Goal: Communication & Community: Answer question/provide support

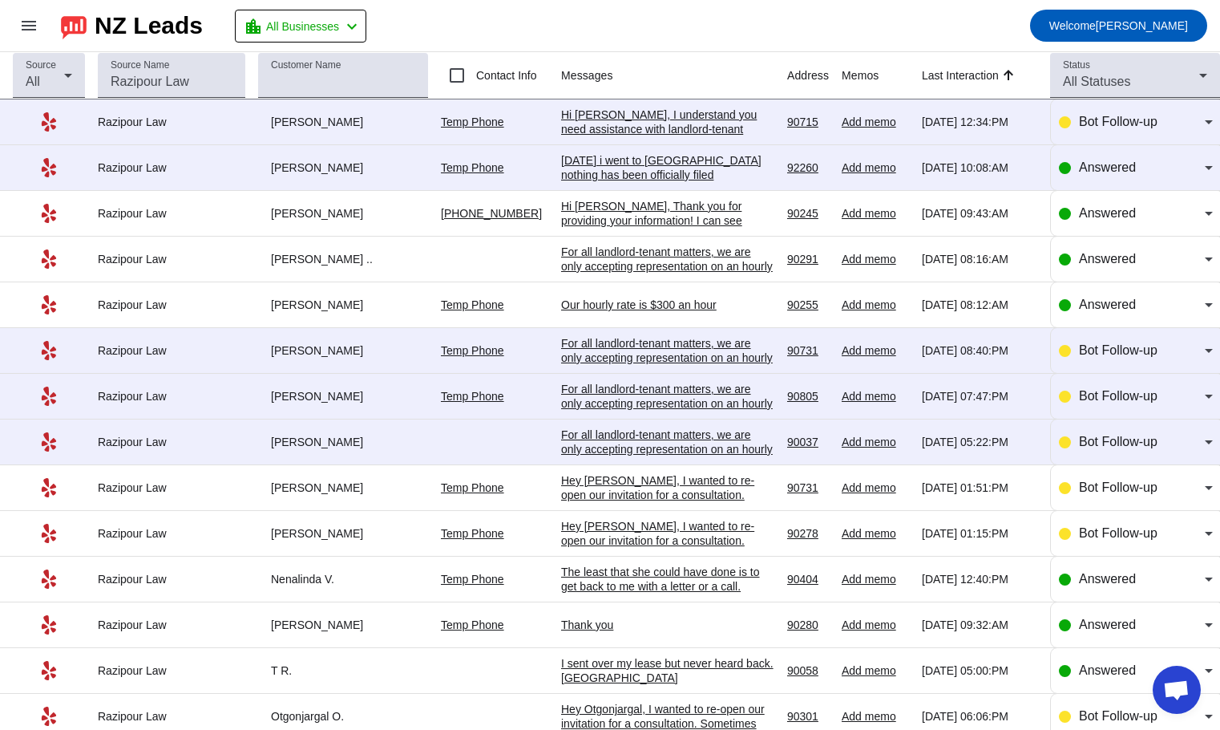
click at [578, 169] on div "[DATE] i went to [GEOGRAPHIC_DATA] nothing has been officially filed" at bounding box center [667, 167] width 213 height 29
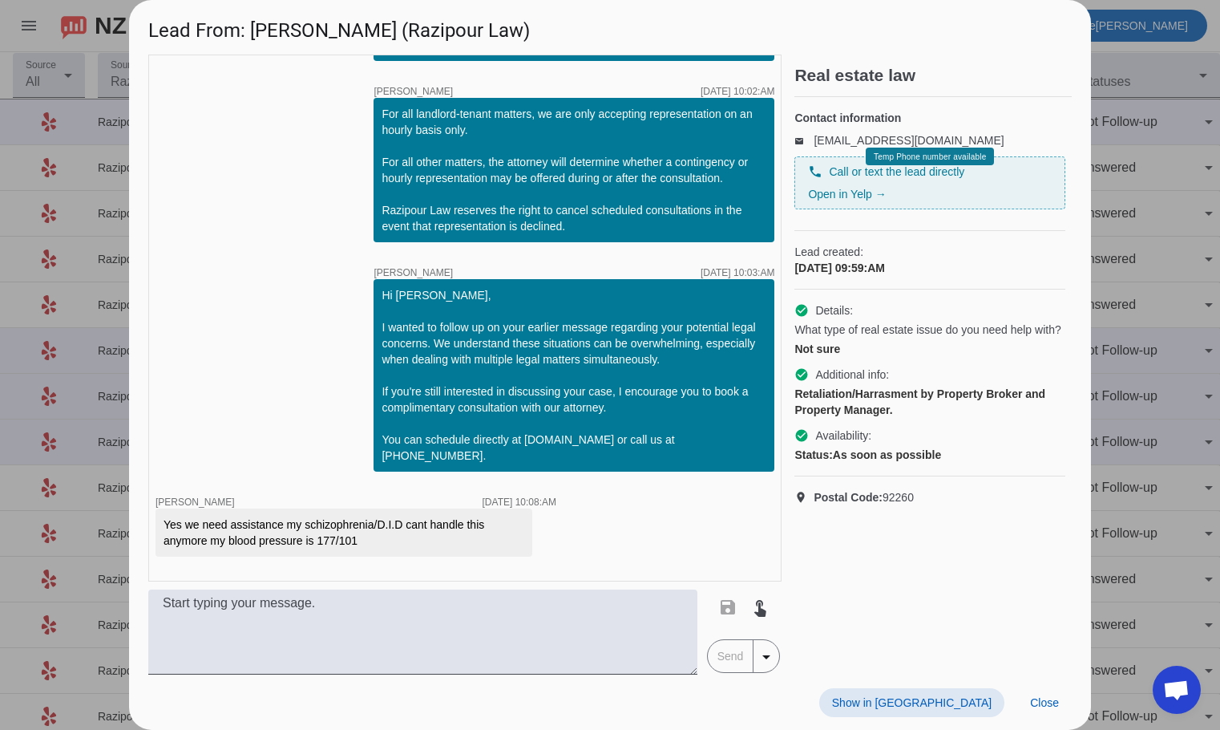
scroll to position [402, 0]
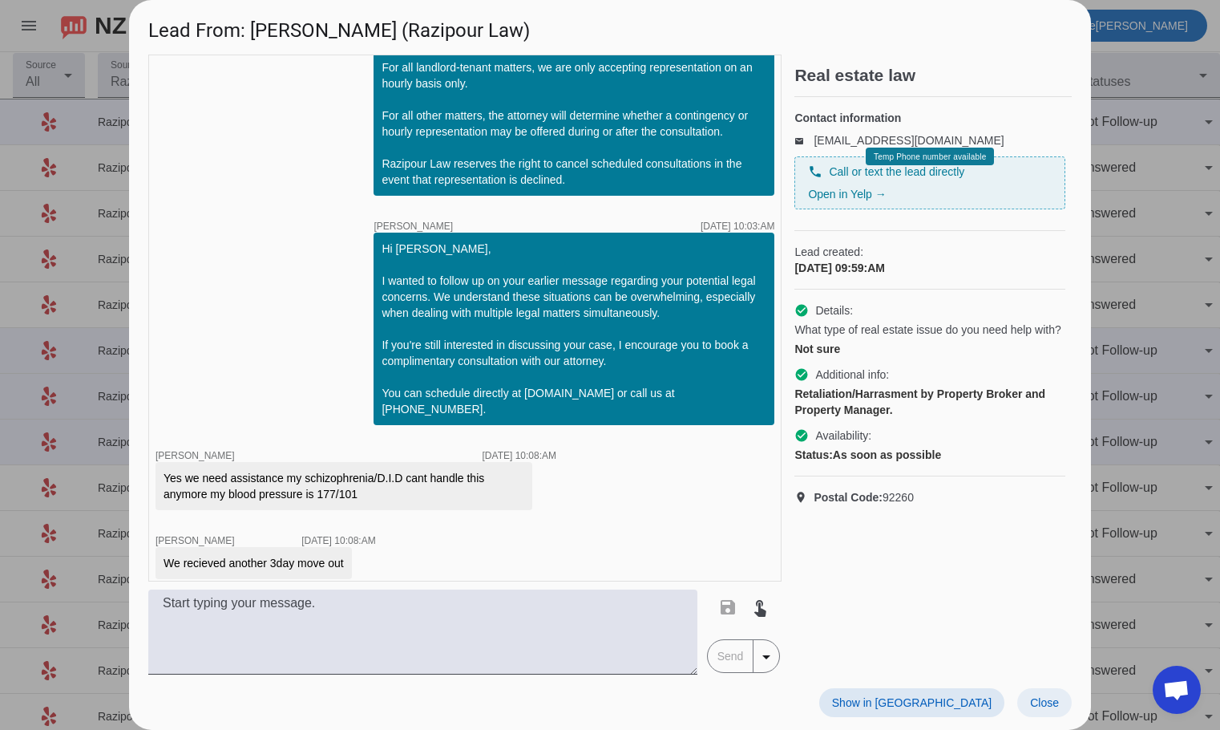
click at [1031, 706] on span "Close" at bounding box center [1044, 702] width 29 height 13
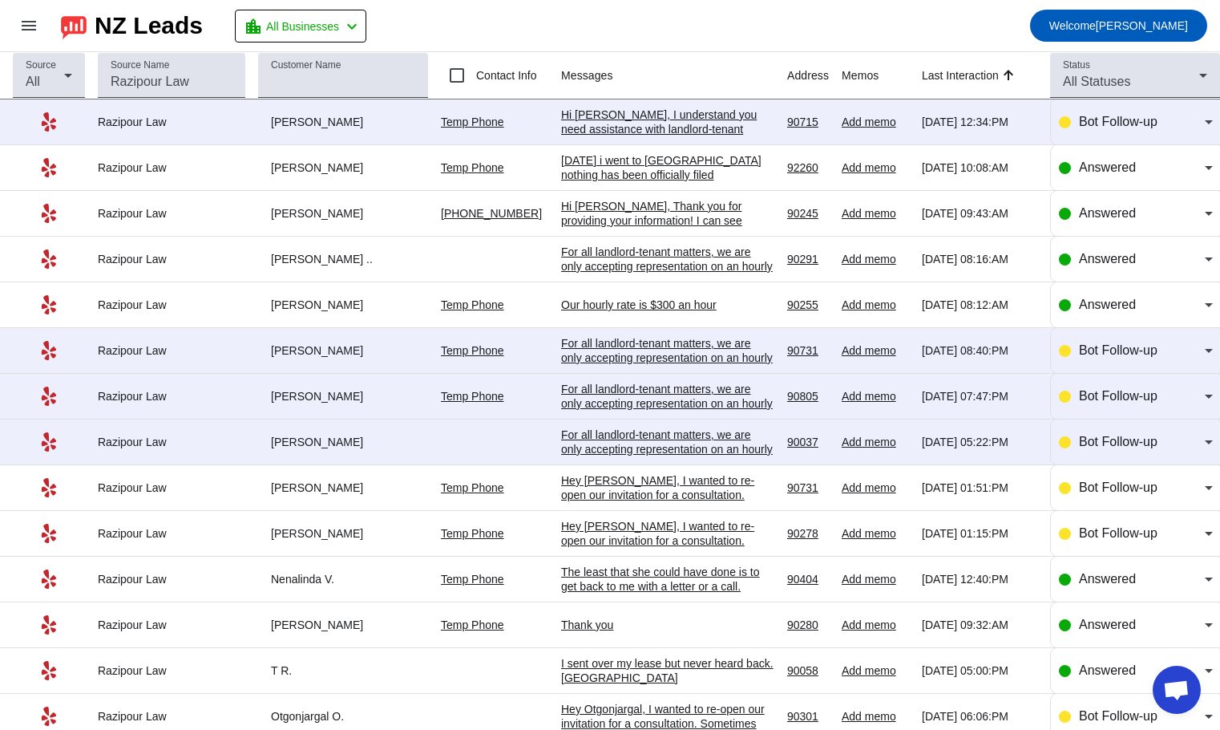
click at [602, 119] on div "Hi [PERSON_NAME], I understand you need assistance with landlord-tenant matters…" at bounding box center [667, 266] width 213 height 318
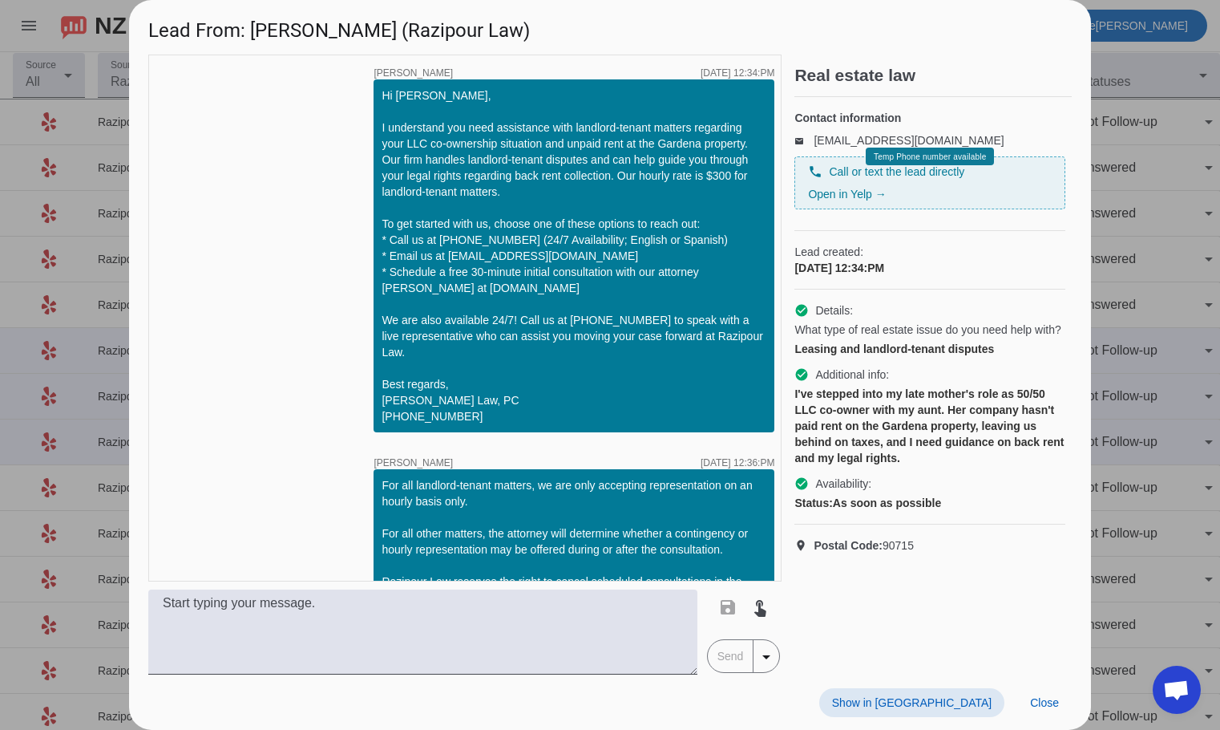
scroll to position [46, 0]
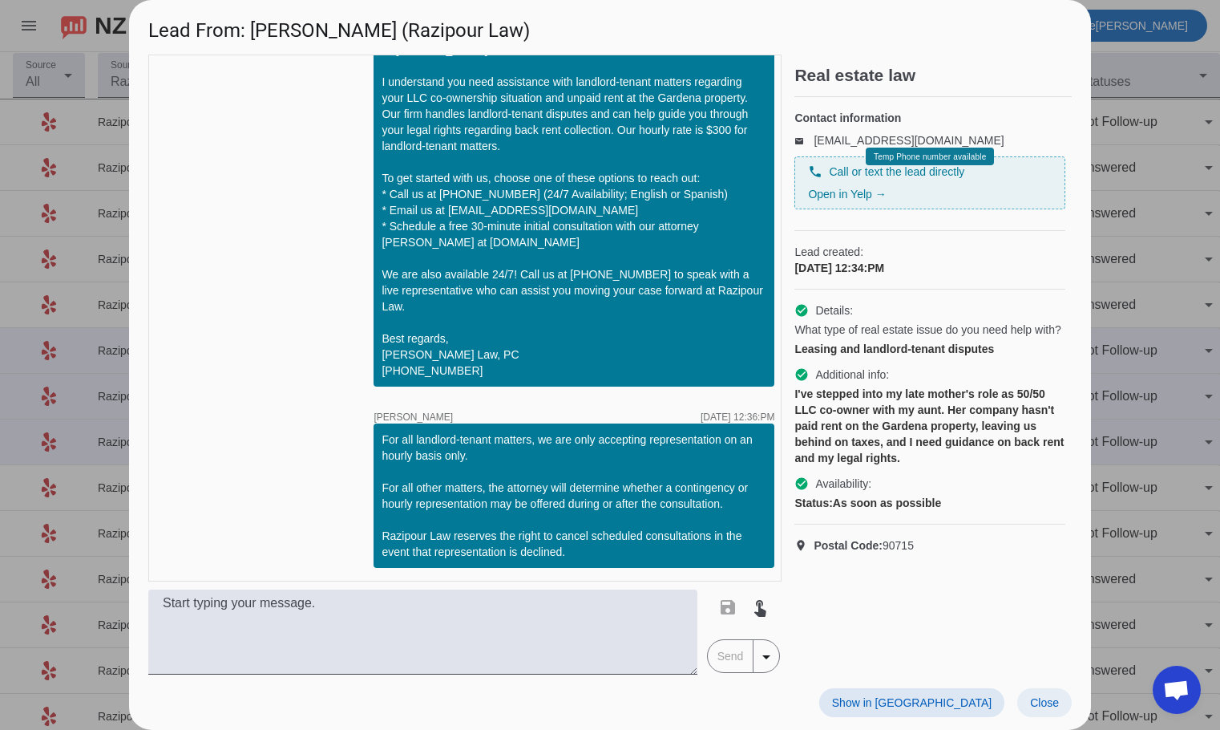
click at [1036, 701] on span "Close" at bounding box center [1044, 702] width 29 height 13
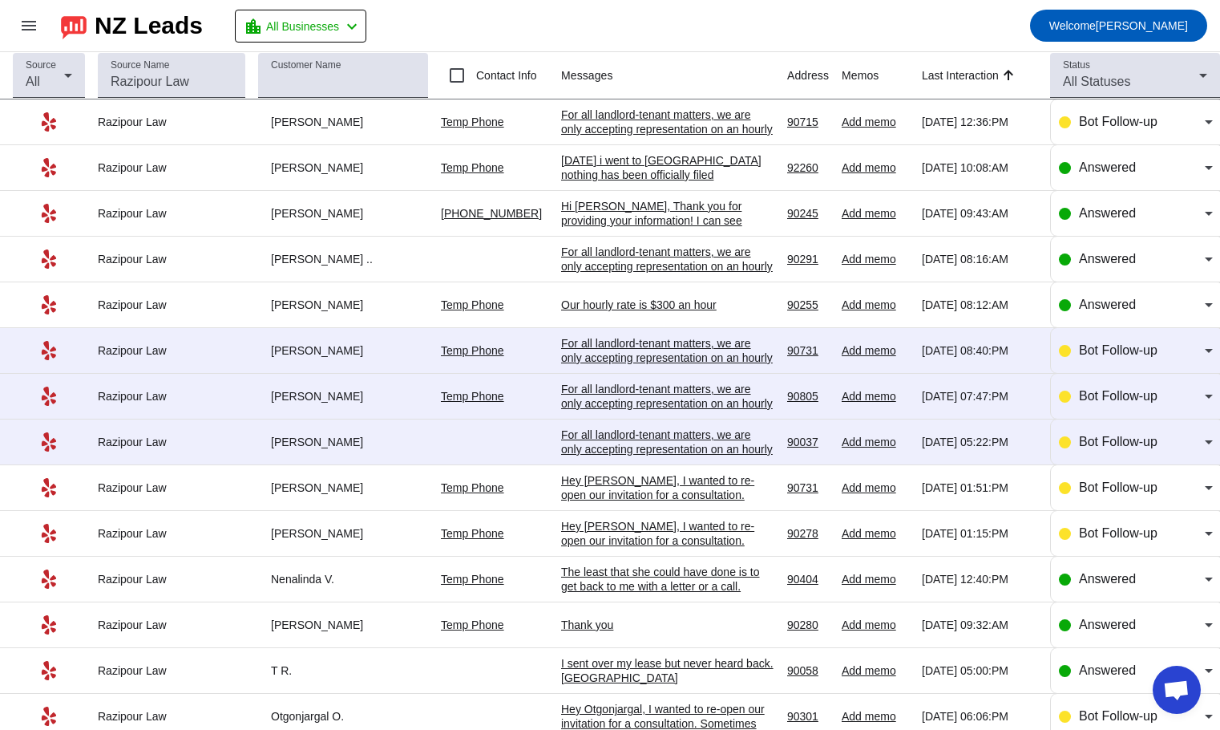
click at [589, 213] on div "Hi [PERSON_NAME], Thank you for providing your information! I can see you've in…" at bounding box center [667, 329] width 213 height 260
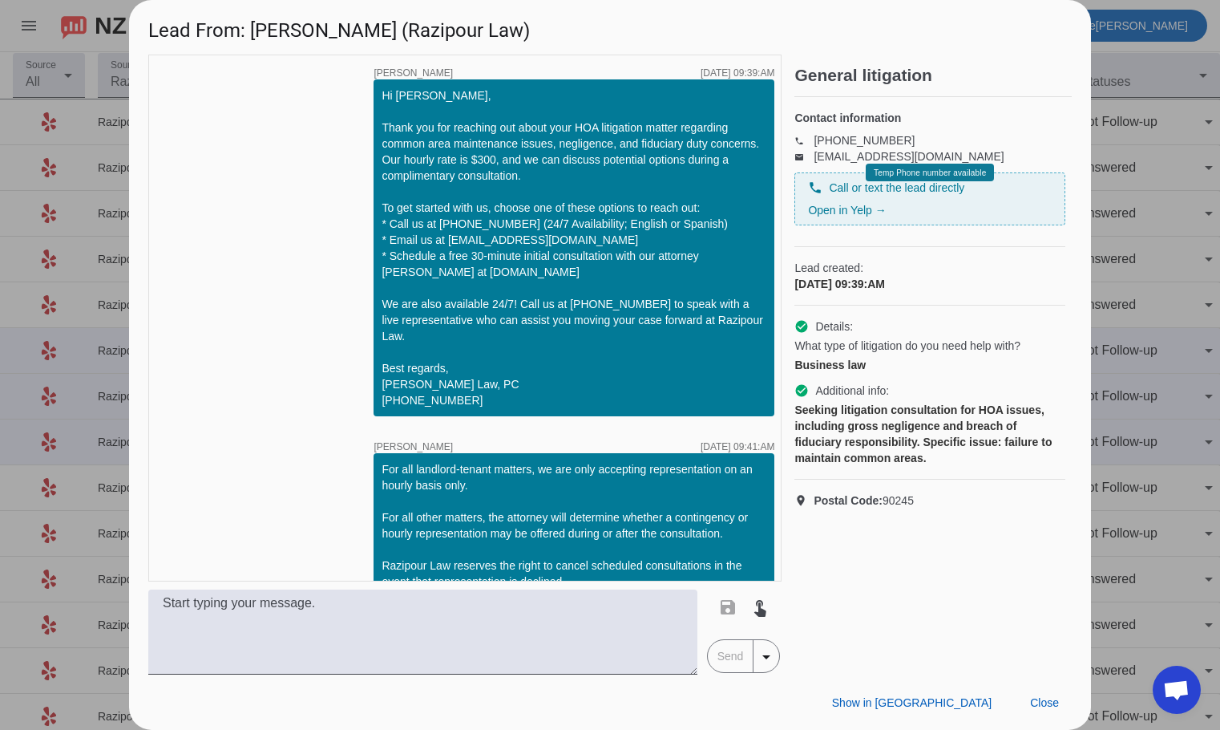
scroll to position [493, 0]
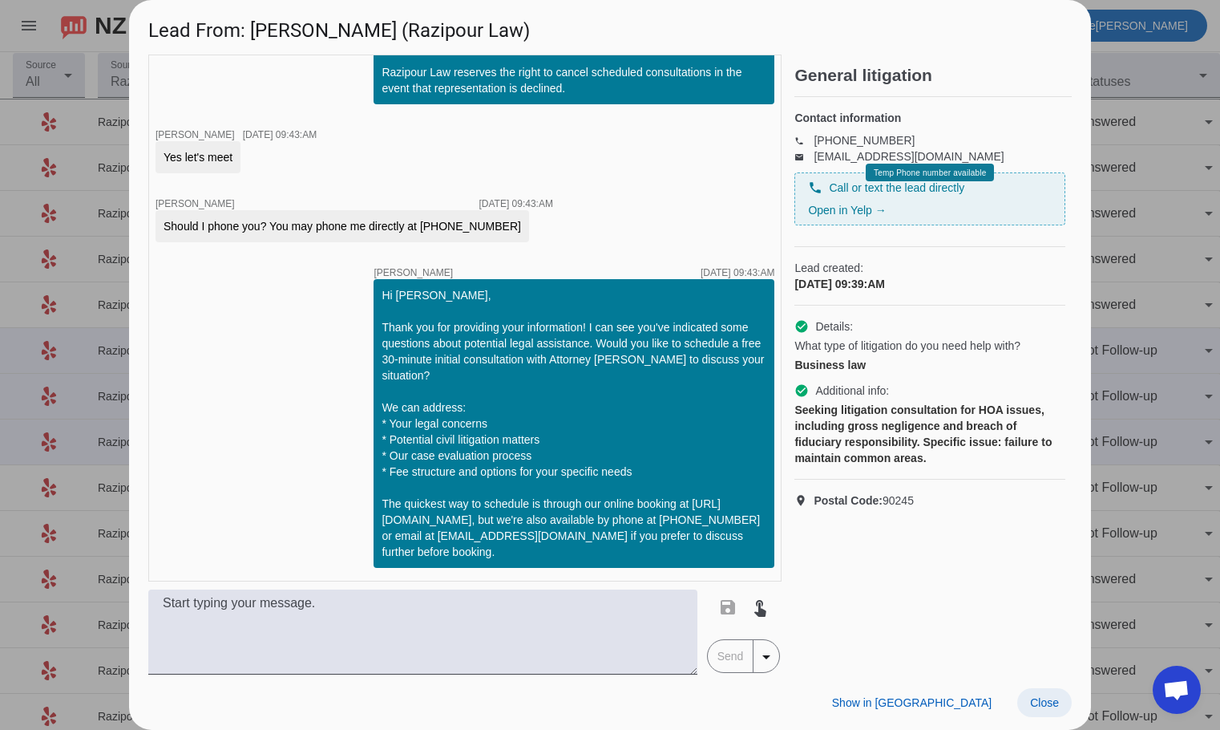
click at [1062, 705] on span at bounding box center [1045, 702] width 55 height 29
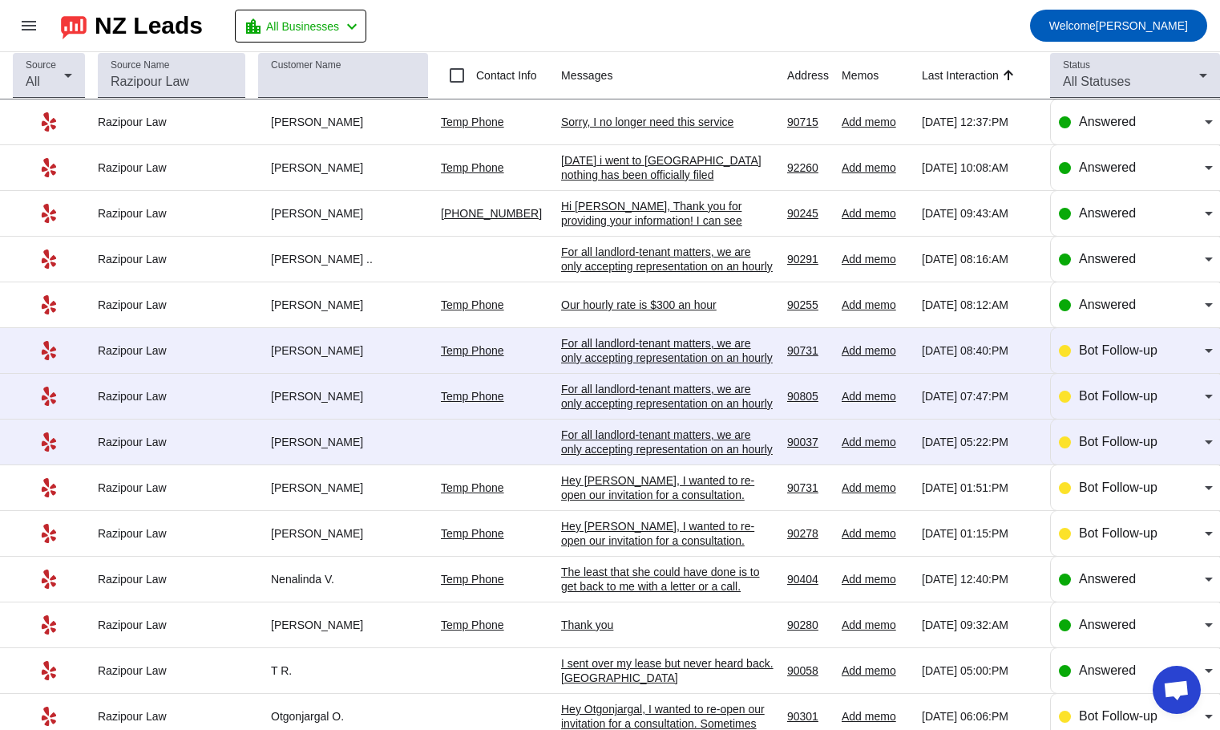
click at [623, 121] on div "Sorry, I no longer need this service" at bounding box center [667, 122] width 213 height 14
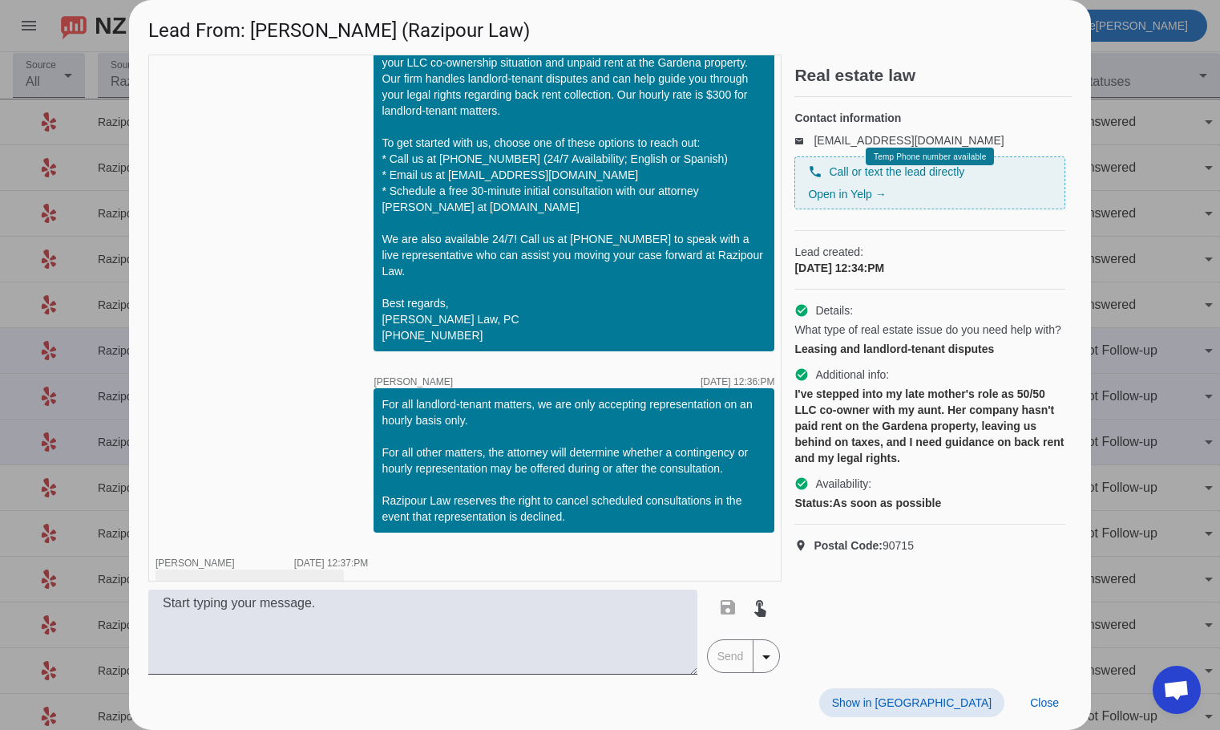
scroll to position [115, 0]
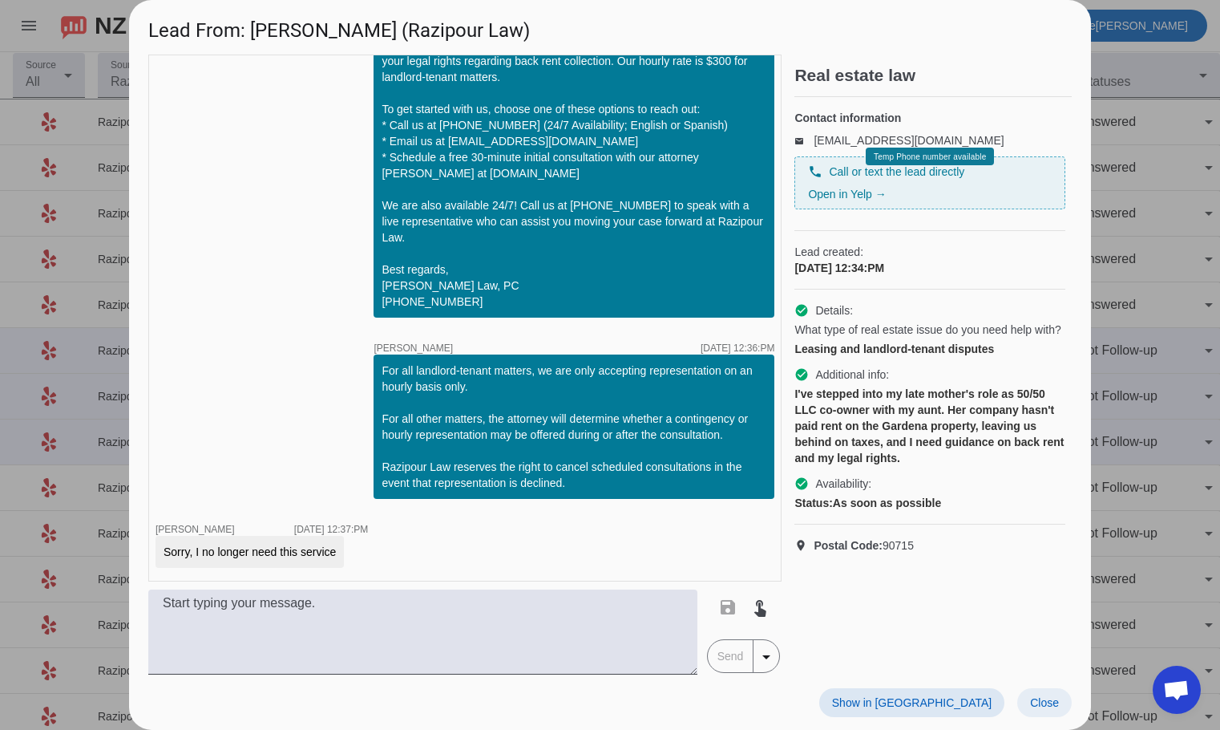
click at [1039, 696] on span "Close" at bounding box center [1044, 702] width 29 height 13
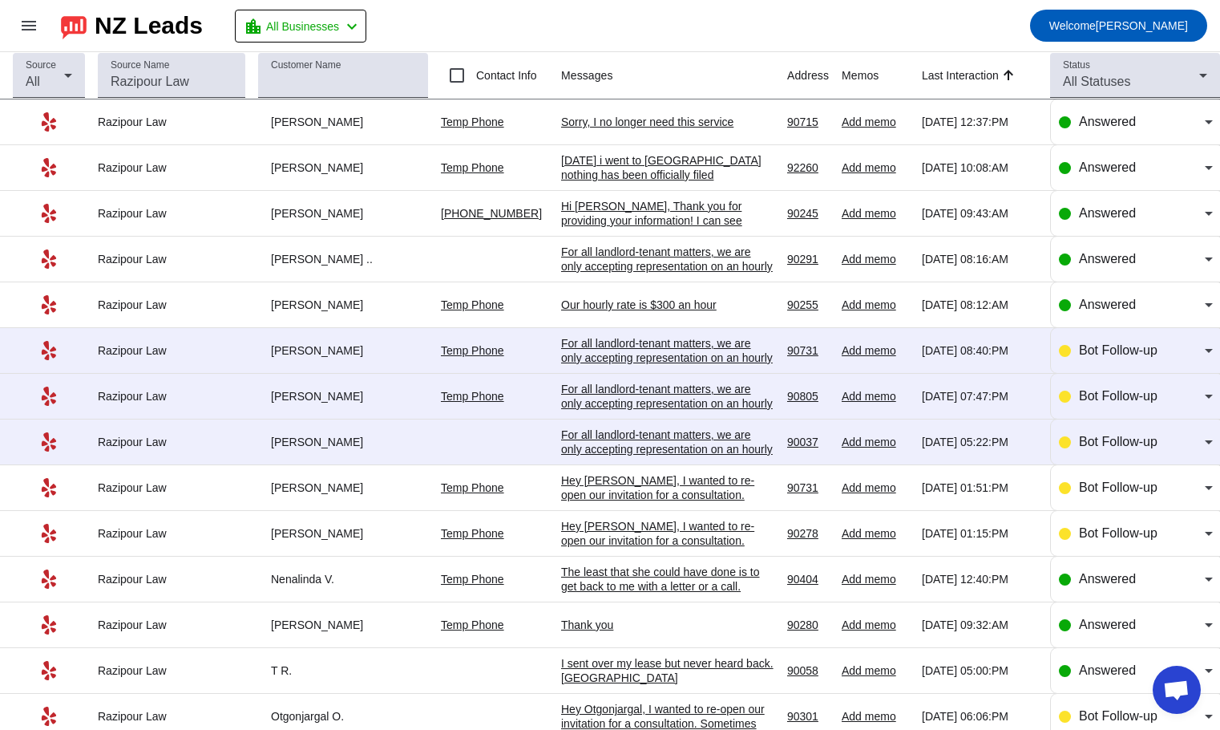
click at [569, 211] on div "Hi [PERSON_NAME], Thank you for providing your information! I can see you've in…" at bounding box center [667, 329] width 213 height 260
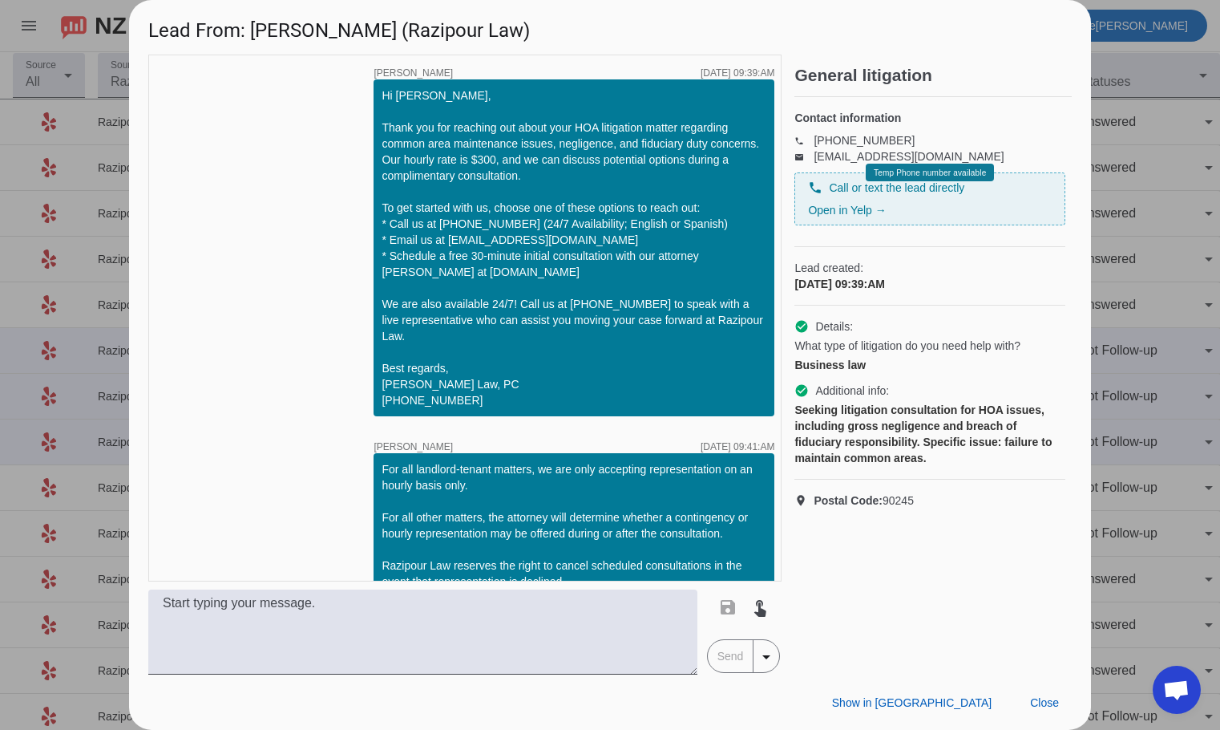
scroll to position [493, 0]
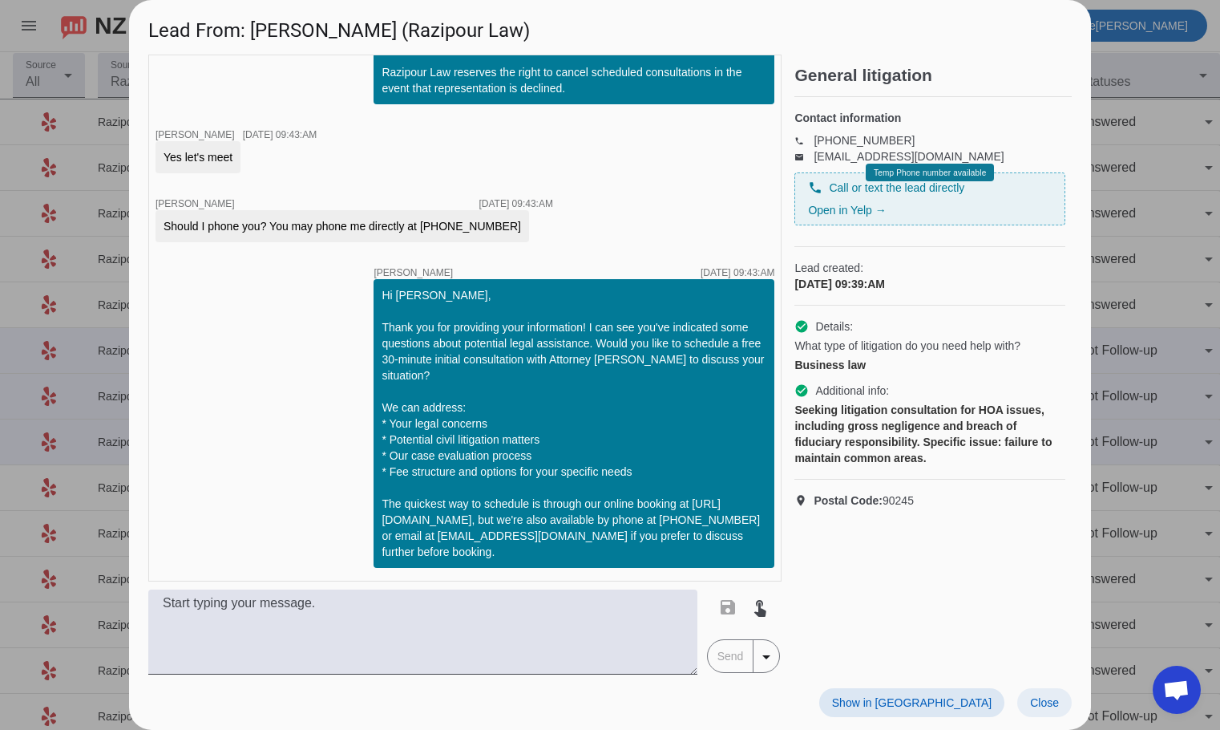
click at [1041, 703] on span "Close" at bounding box center [1044, 702] width 29 height 13
